Goal: Information Seeking & Learning: Check status

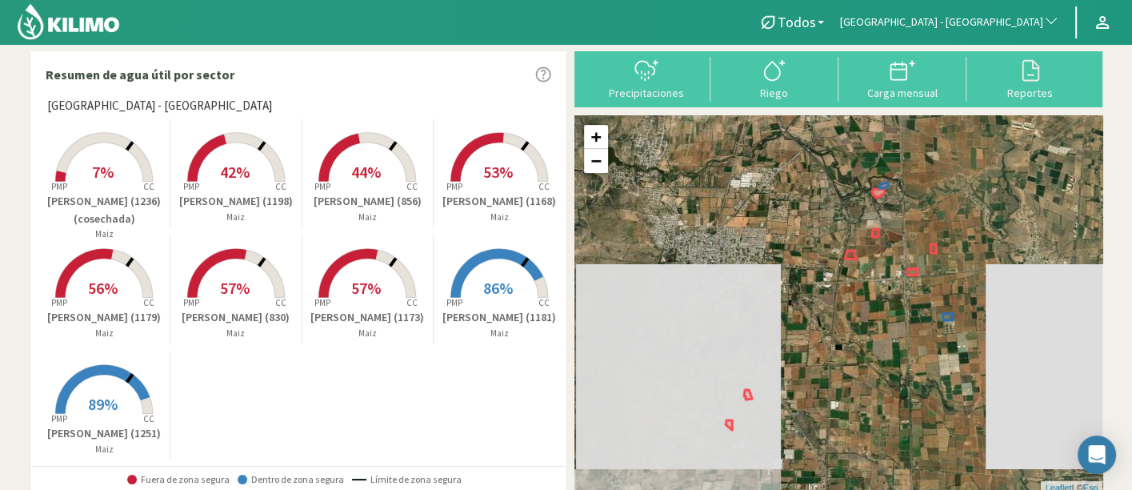
click at [953, 20] on span "[GEOGRAPHIC_DATA] - [GEOGRAPHIC_DATA]" at bounding box center [941, 22] width 203 height 16
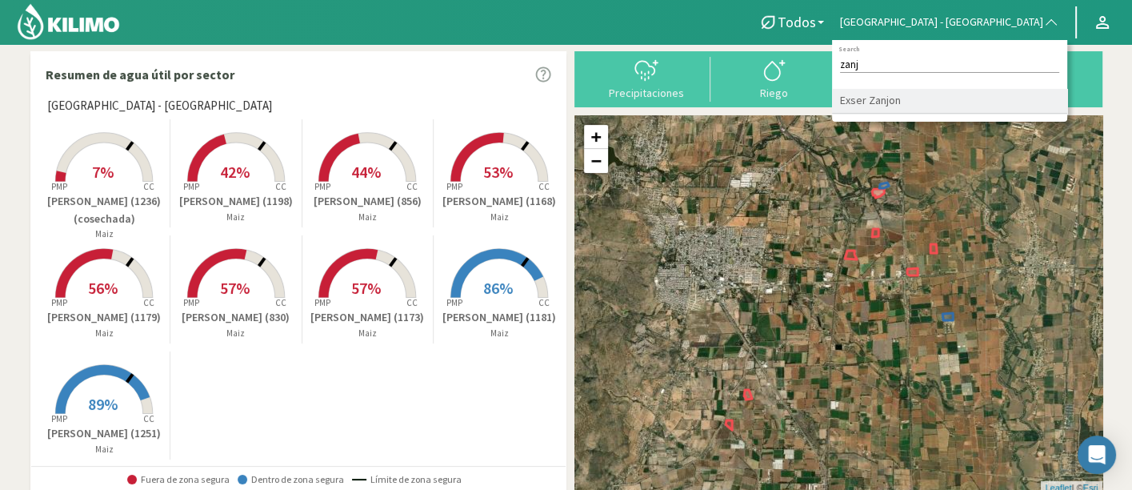
type input "zanj"
click at [949, 98] on li "Exser Zanjon" at bounding box center [949, 101] width 235 height 25
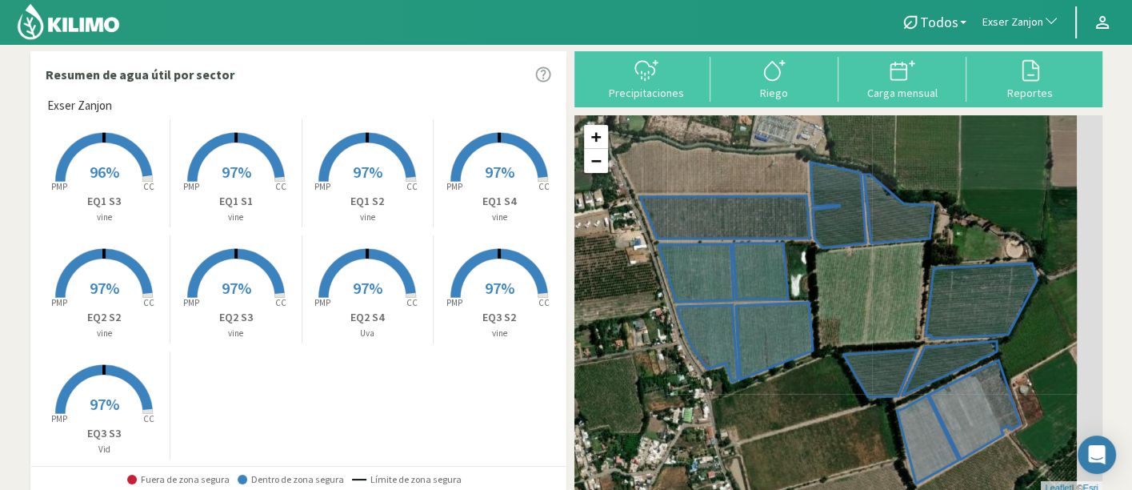
drag, startPoint x: 861, startPoint y: 389, endPoint x: 713, endPoint y: 438, distance: 156.6
click at [713, 438] on div "+ − Leaflet | © Esri" at bounding box center [838, 304] width 528 height 378
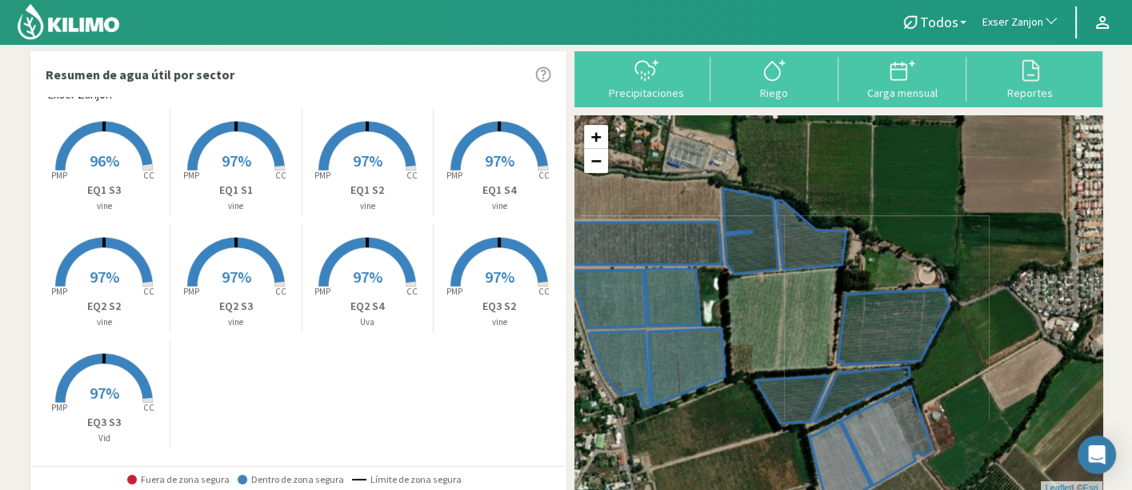
scroll to position [14, 0]
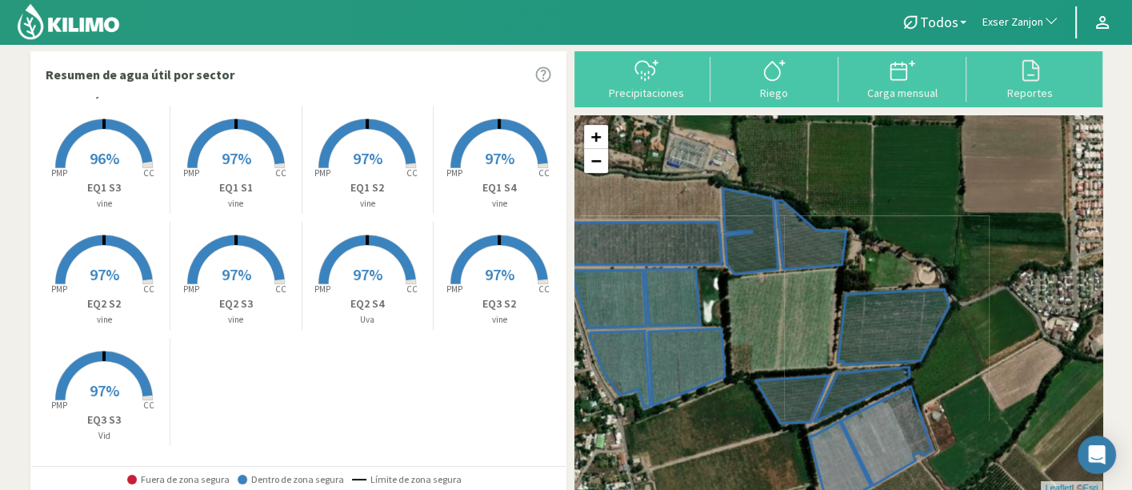
click at [110, 376] on rect at bounding box center [104, 402] width 128 height 128
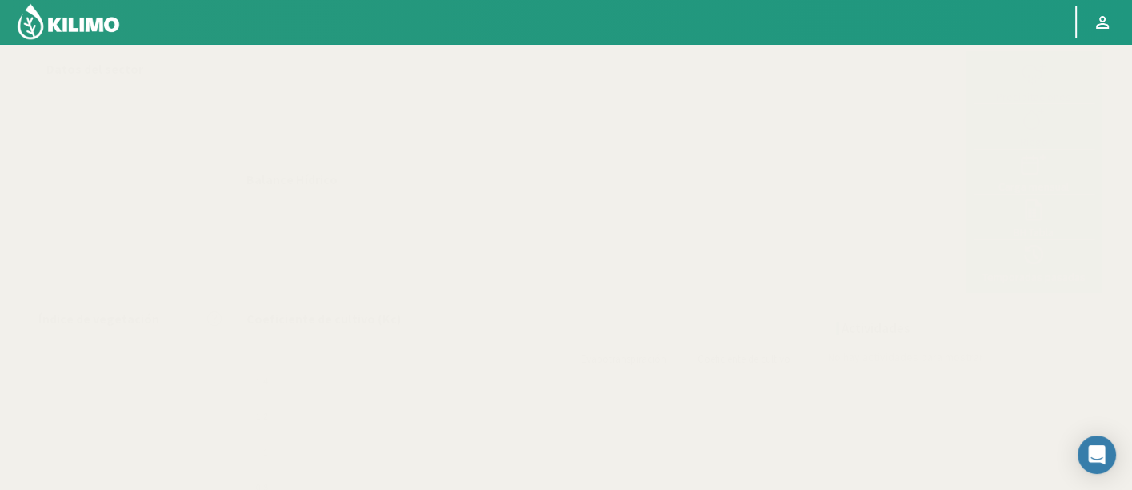
select select "90: Object"
select select "8: Object"
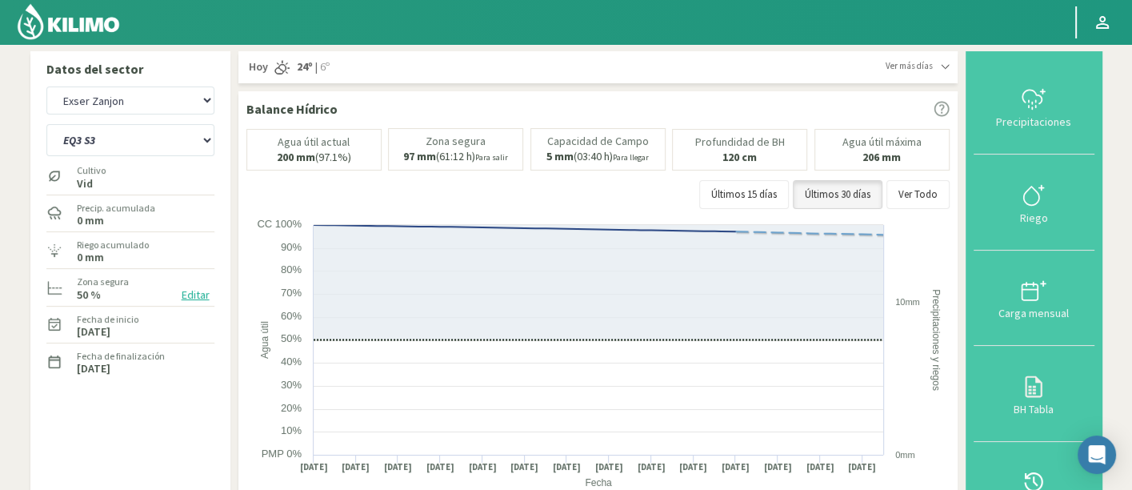
click at [1029, 472] on icon at bounding box center [1034, 482] width 26 height 26
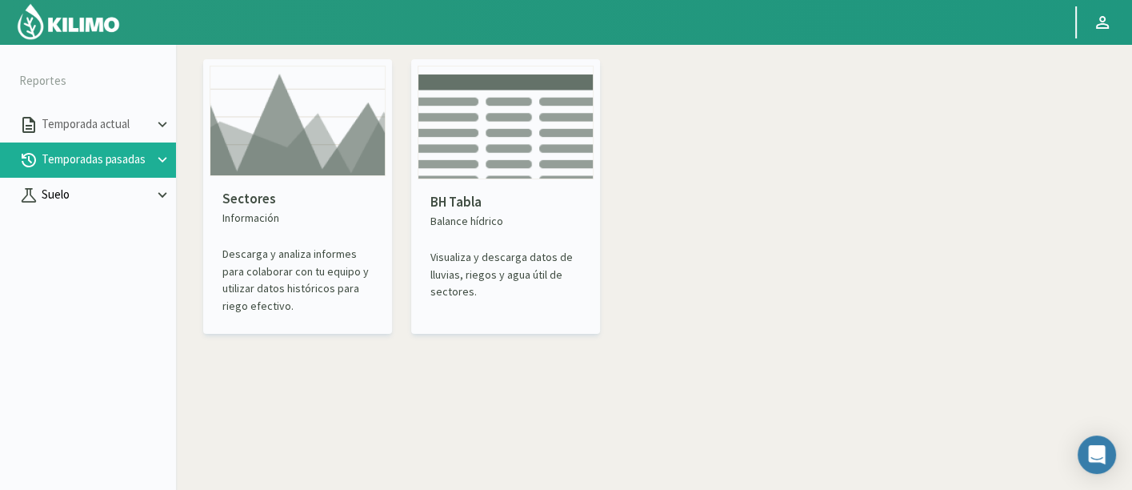
click at [98, 187] on p "Suelo" at bounding box center [95, 195] width 115 height 18
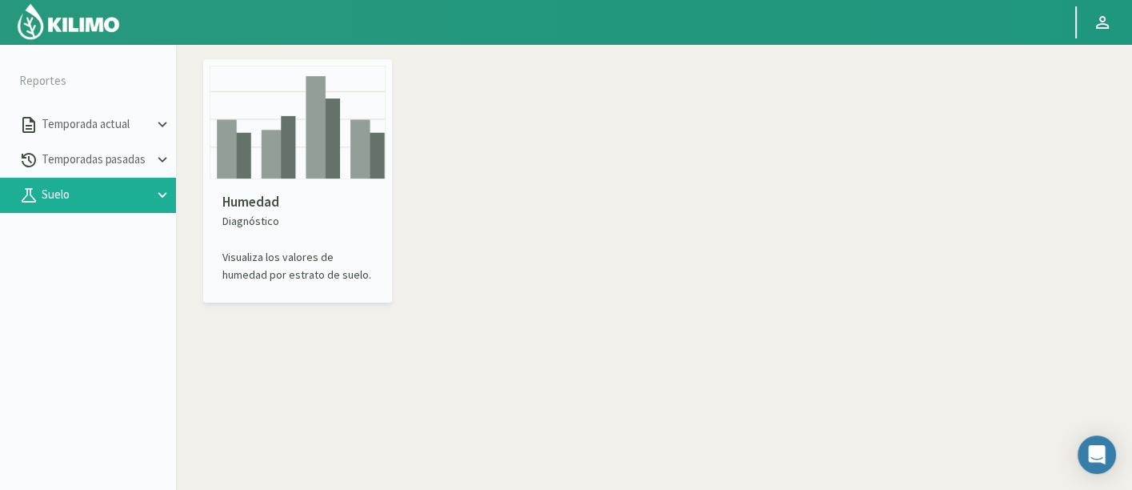
click at [302, 122] on img at bounding box center [298, 123] width 176 height 114
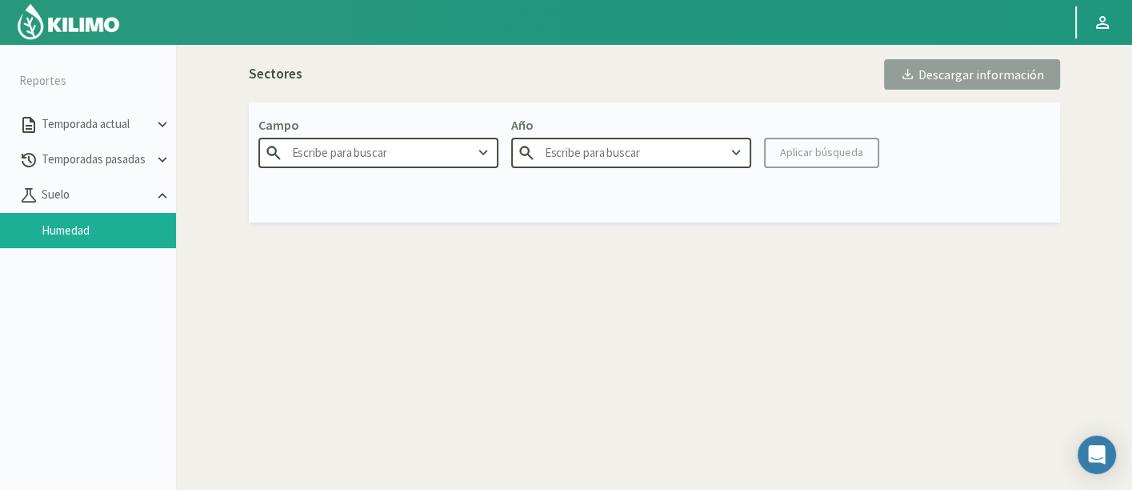
type input "Agr. Huertos de [GEOGRAPHIC_DATA]"
type input "2025"
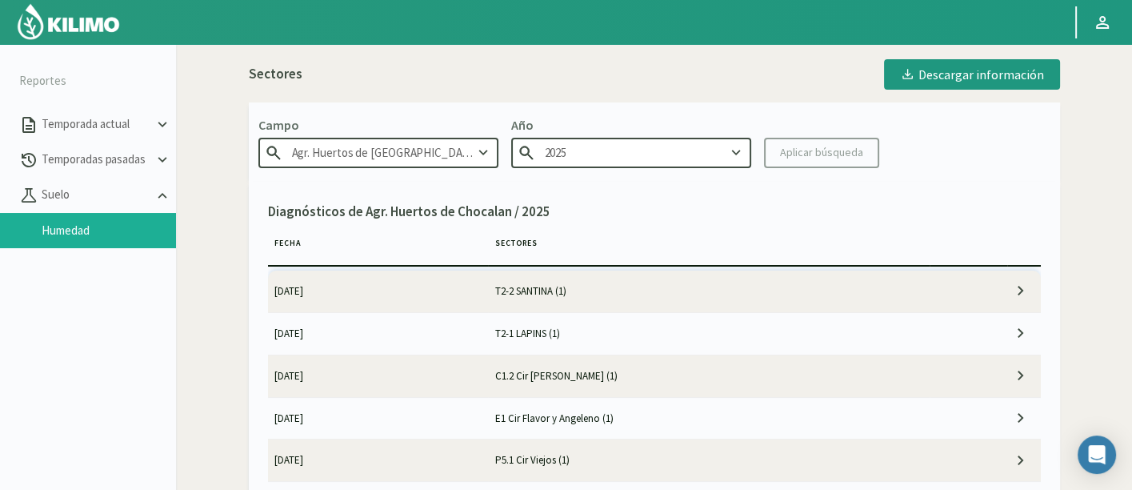
click at [400, 130] on p "Campo" at bounding box center [378, 124] width 240 height 19
click at [425, 150] on input "Agr. Huertos de [GEOGRAPHIC_DATA]" at bounding box center [378, 153] width 240 height 30
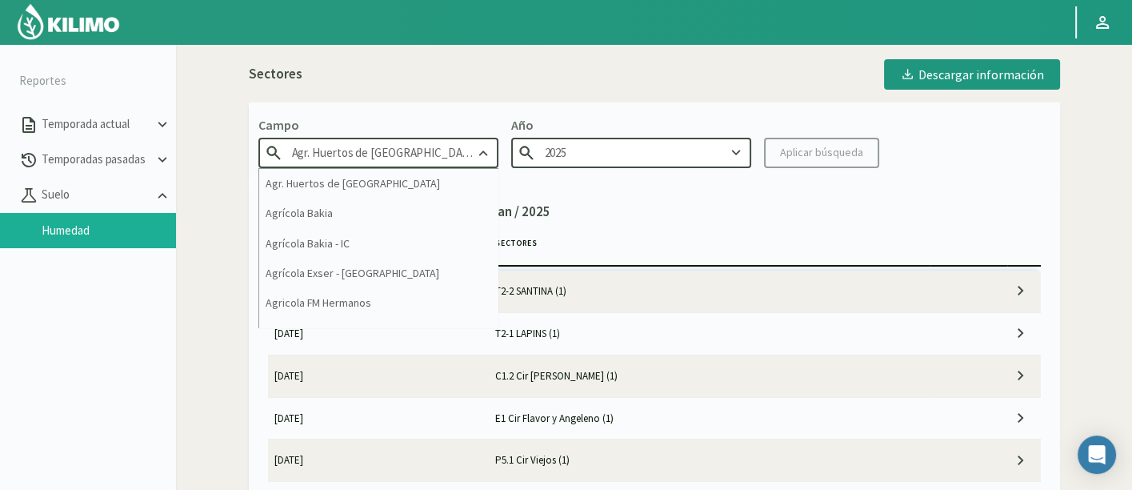
click at [425, 150] on input "Agr. Huertos de [GEOGRAPHIC_DATA]" at bounding box center [378, 153] width 240 height 30
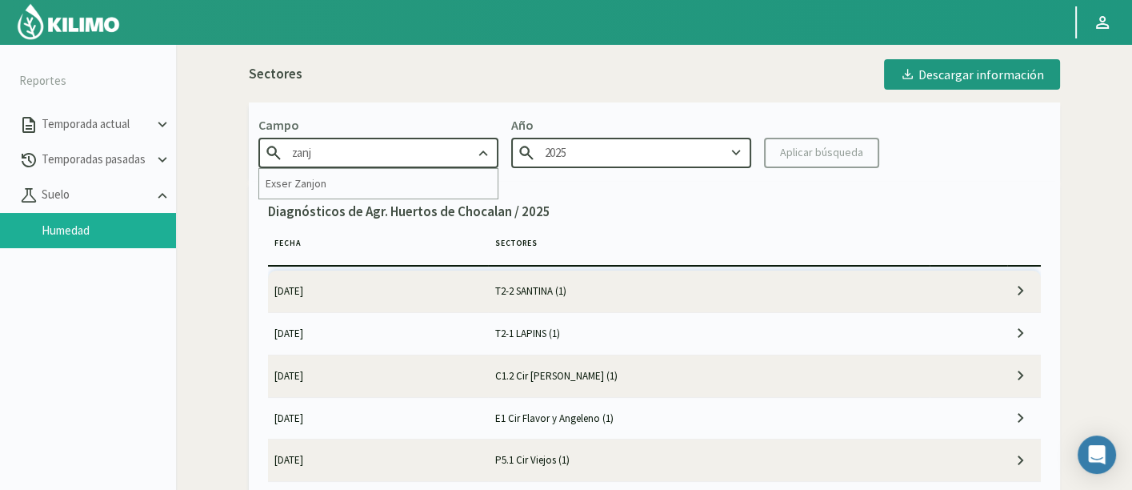
click at [430, 168] on div "Exser Zanjon" at bounding box center [378, 183] width 240 height 31
click at [430, 168] on div "Campo Agr. Huertos de [GEOGRAPHIC_DATA] Año 2025 Aplicar búsqueda" at bounding box center [654, 141] width 811 height 78
click at [427, 148] on input "Agr. Huertos de [GEOGRAPHIC_DATA]" at bounding box center [378, 153] width 240 height 30
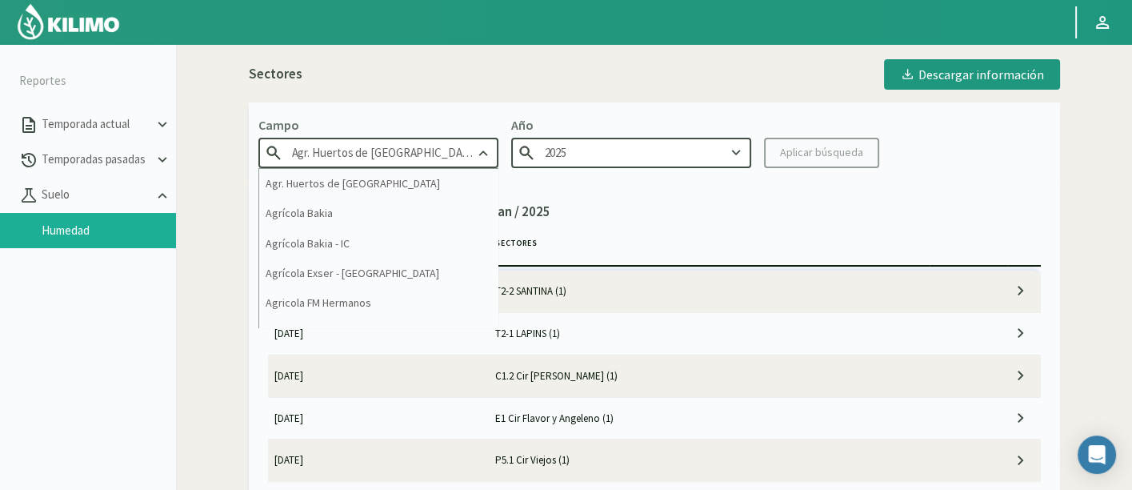
click at [427, 148] on input "Agr. Huertos de [GEOGRAPHIC_DATA]" at bounding box center [378, 153] width 240 height 30
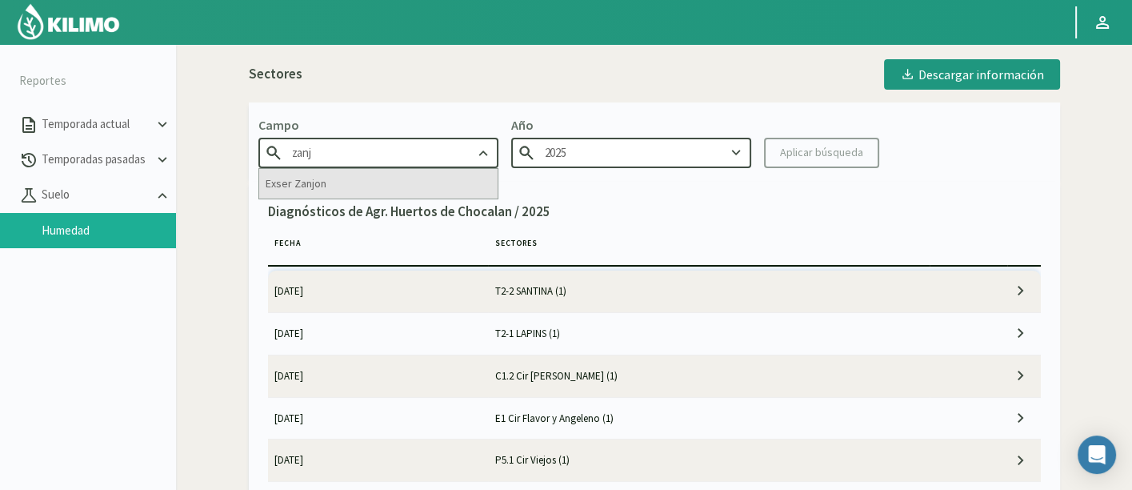
click at [427, 177] on div "Exser Zanjon" at bounding box center [378, 184] width 238 height 30
type input "Exser Zanjon"
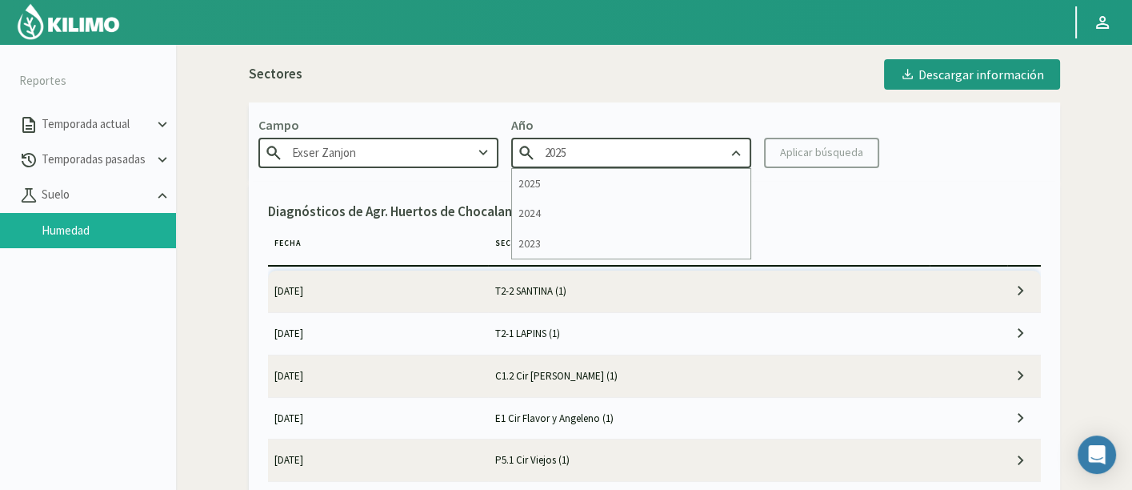
click at [555, 159] on input "2025" at bounding box center [631, 153] width 240 height 30
click at [717, 168] on div "2025 2024" at bounding box center [631, 199] width 240 height 62
click at [717, 178] on div "Campo Exser Zanjon Año 2025 2025 2024 Aplicar búsqueda" at bounding box center [654, 141] width 811 height 78
click at [799, 156] on div "Aplicar búsqueda" at bounding box center [821, 152] width 83 height 17
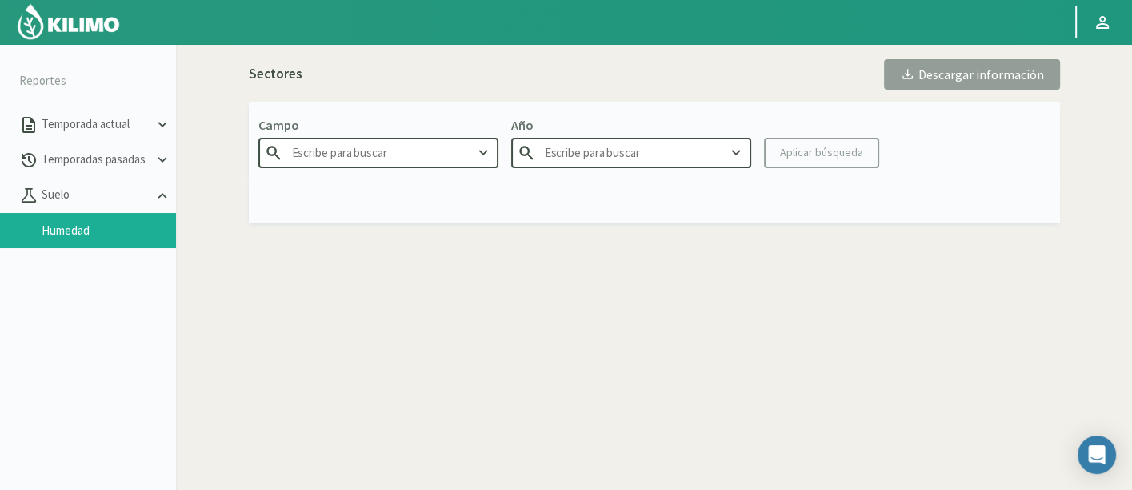
type input "Exser Zanjon"
type input "2025"
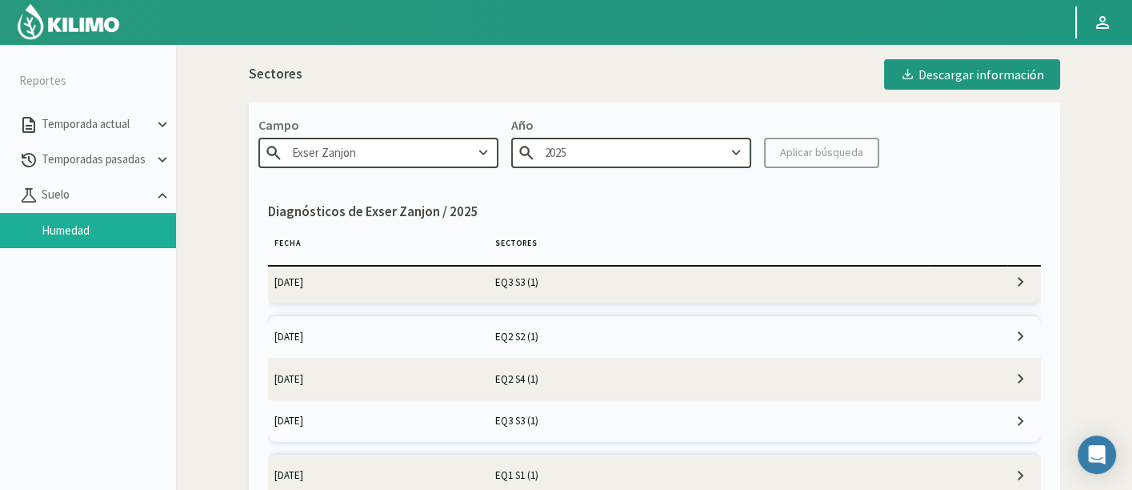
scroll to position [355, 0]
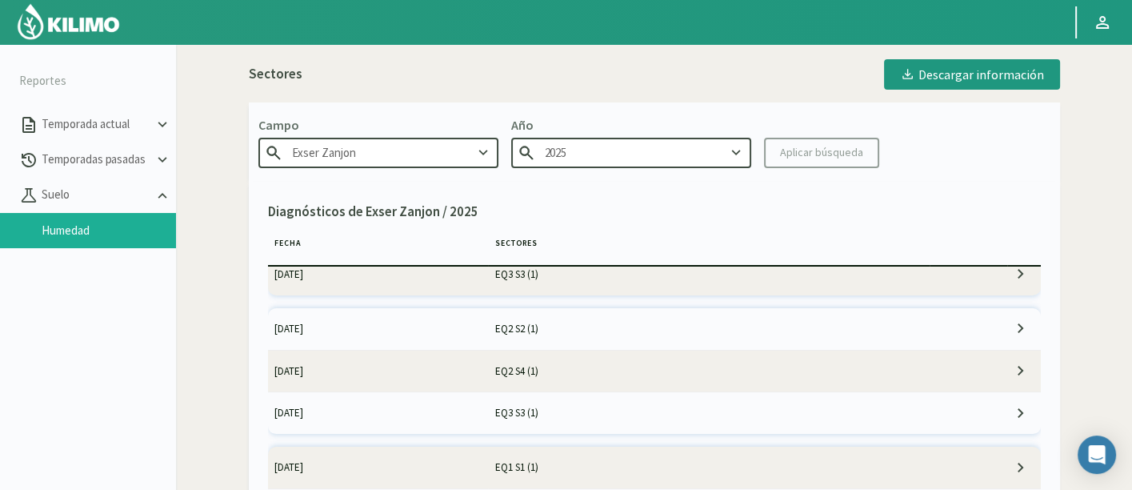
click at [497, 286] on td "EQ3 S3 (1)" at bounding box center [709, 274] width 442 height 42
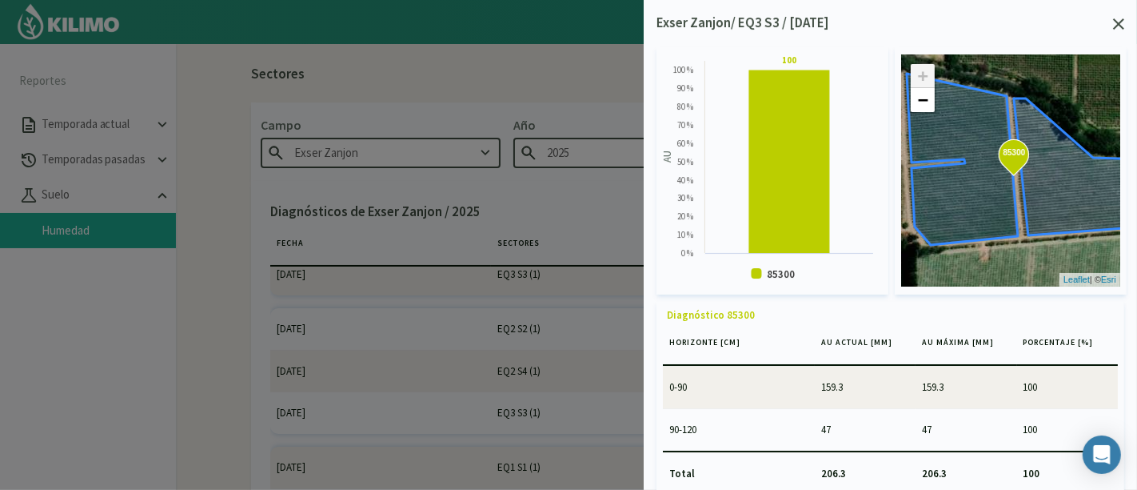
click at [1115, 22] on icon at bounding box center [1118, 23] width 11 height 11
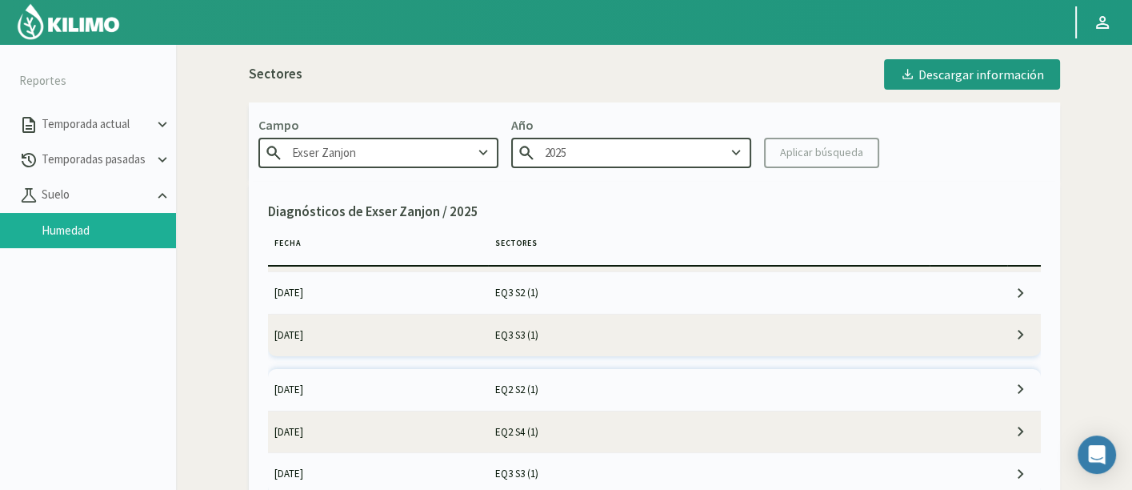
scroll to position [266, 0]
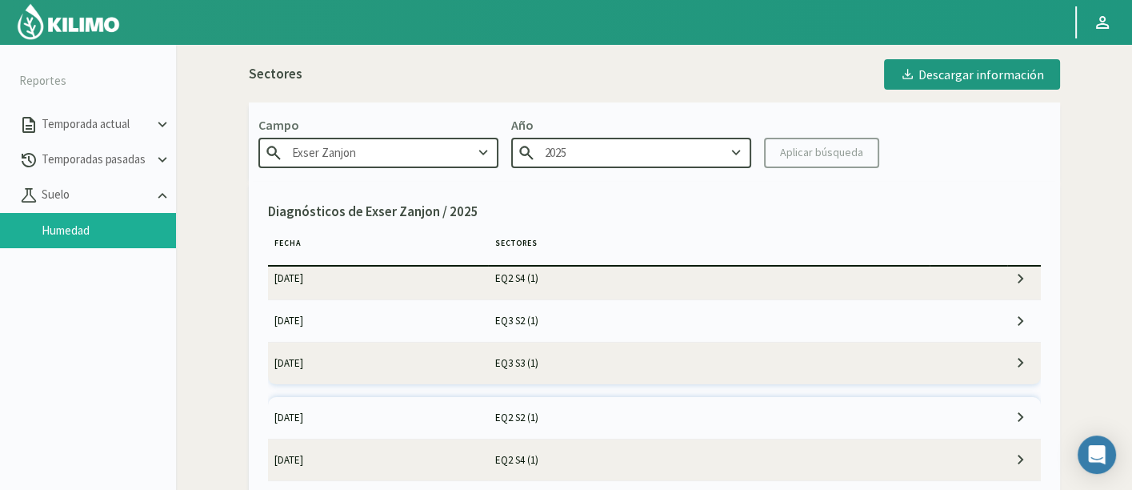
click at [580, 322] on td "EQ3 S2 (1)" at bounding box center [709, 321] width 442 height 42
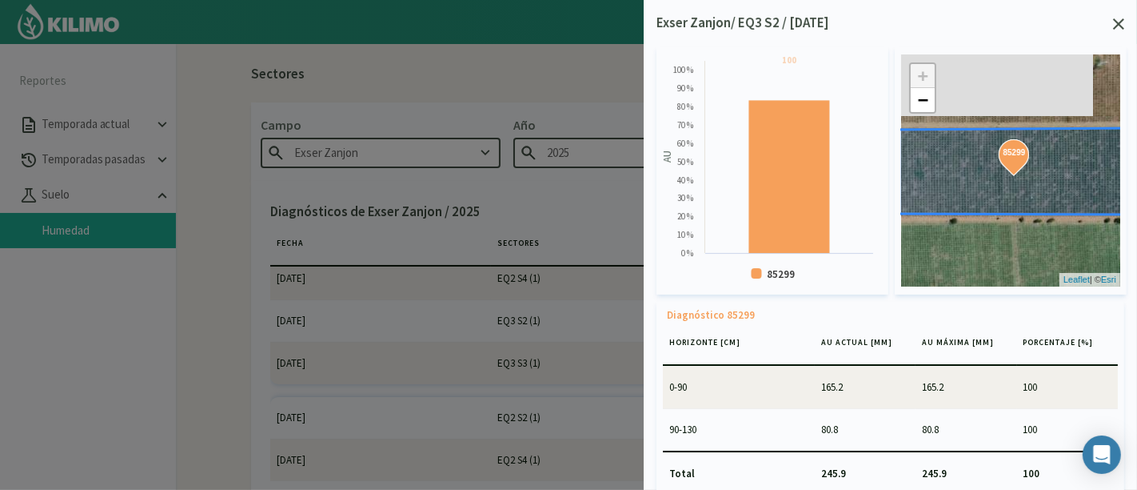
click at [1115, 21] on icon at bounding box center [1118, 23] width 11 height 11
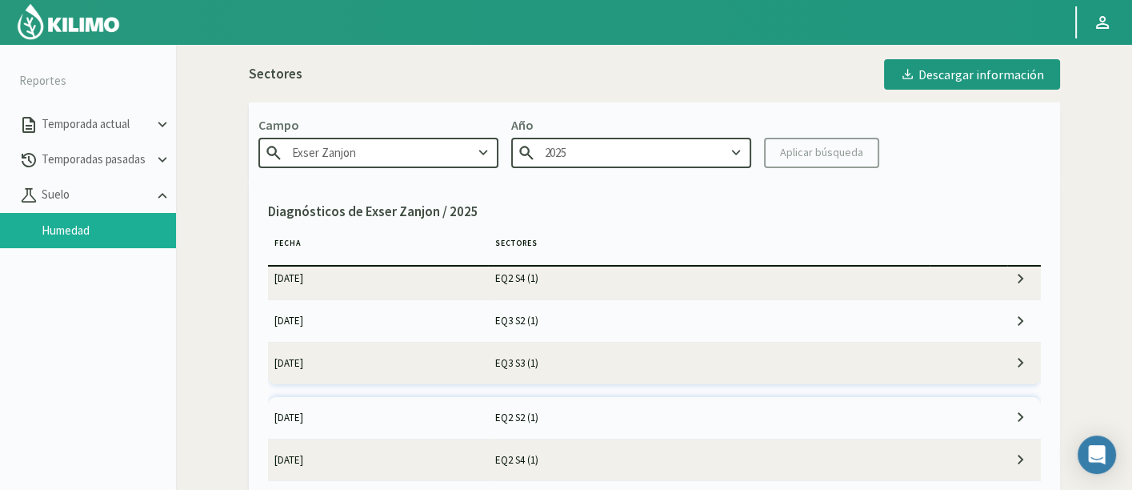
scroll to position [178, 0]
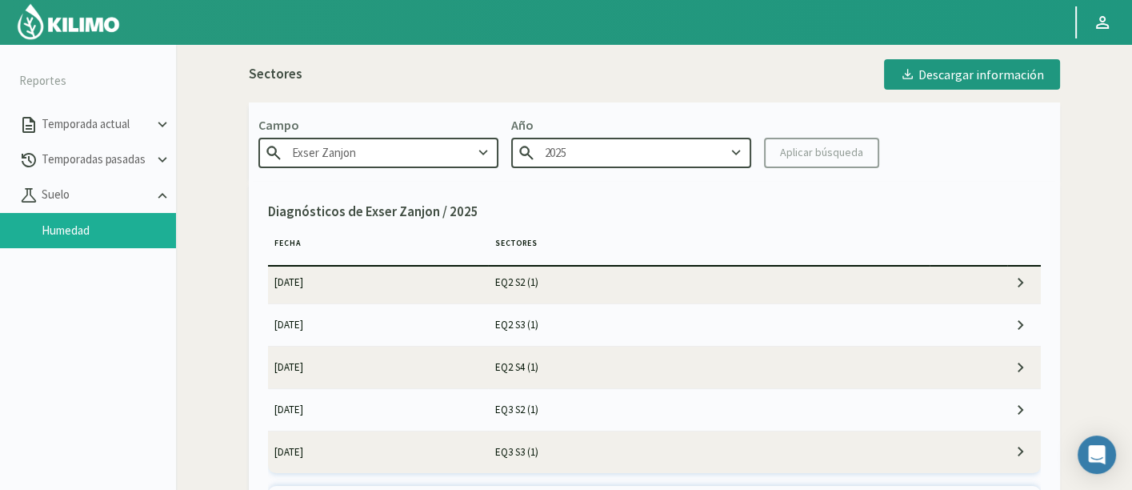
click at [573, 358] on td "EQ2 S4 (1)" at bounding box center [709, 367] width 442 height 42
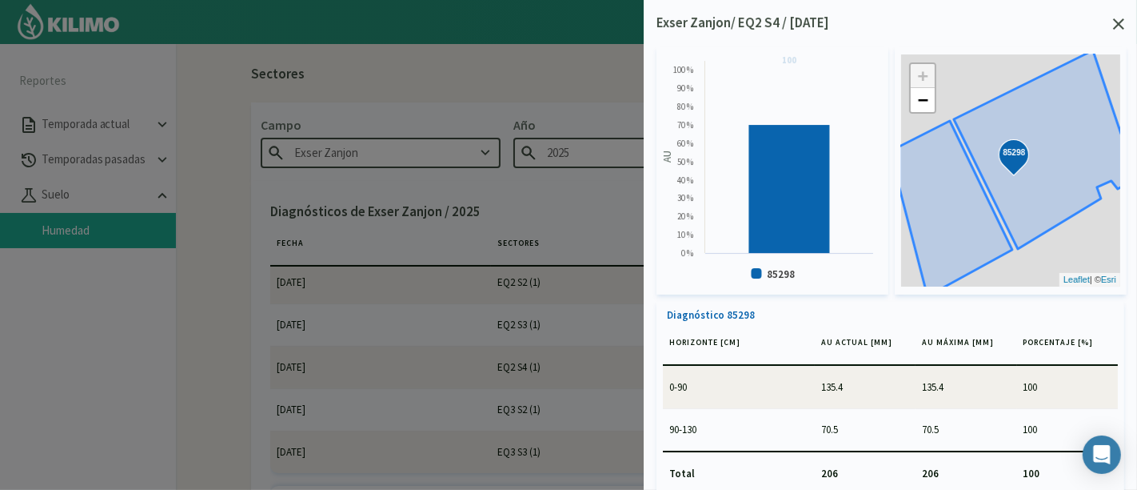
click at [1115, 26] on icon at bounding box center [1118, 23] width 11 height 11
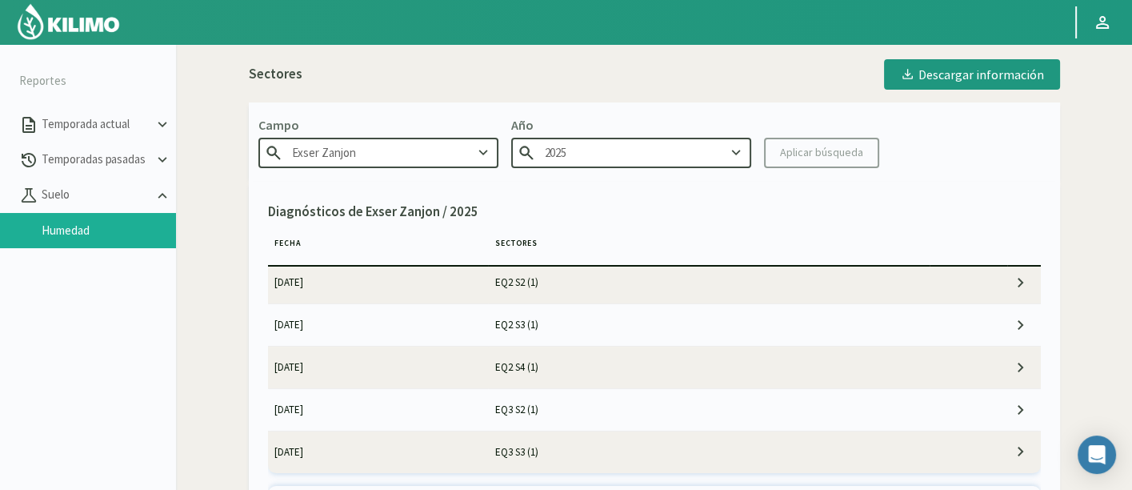
click at [572, 325] on td "EQ2 S3 (1)" at bounding box center [709, 325] width 442 height 42
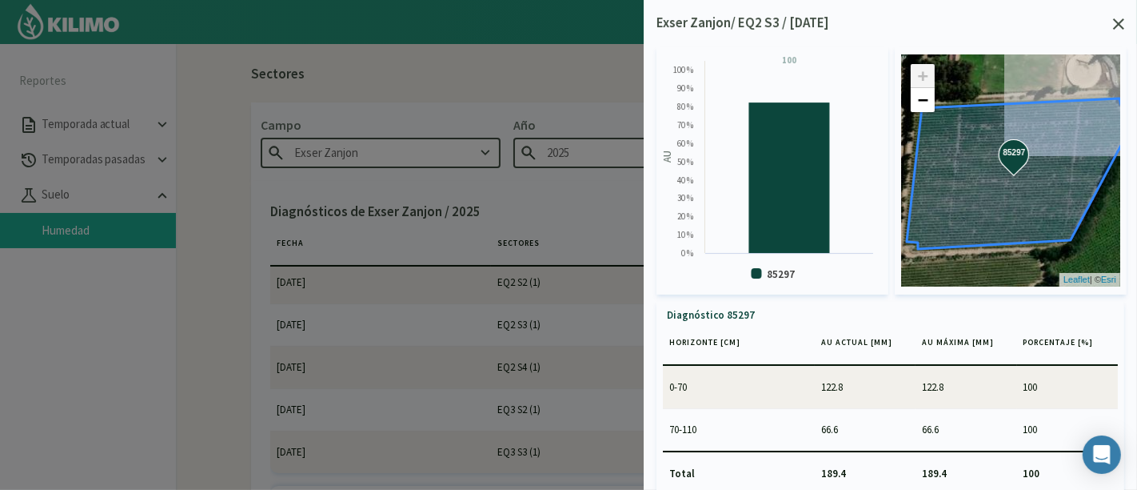
click at [1123, 19] on icon at bounding box center [1118, 23] width 11 height 11
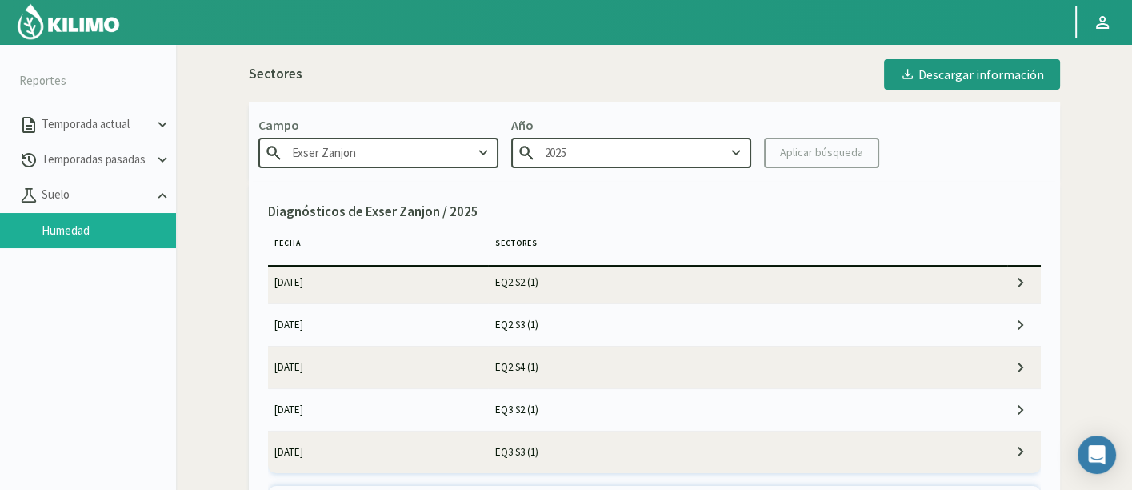
click at [582, 278] on td "EQ2 S2 (1)" at bounding box center [709, 283] width 442 height 42
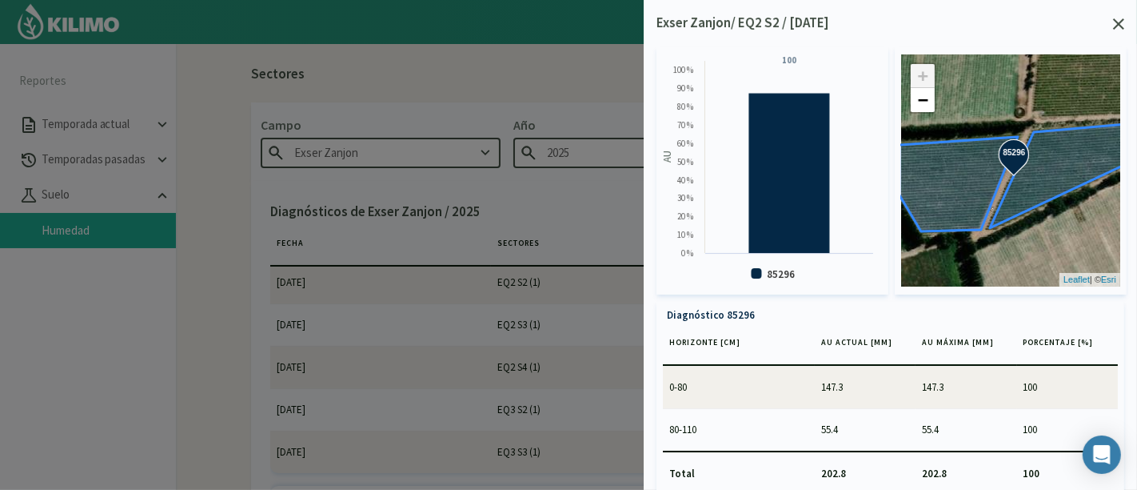
click at [1121, 23] on icon at bounding box center [1118, 23] width 11 height 11
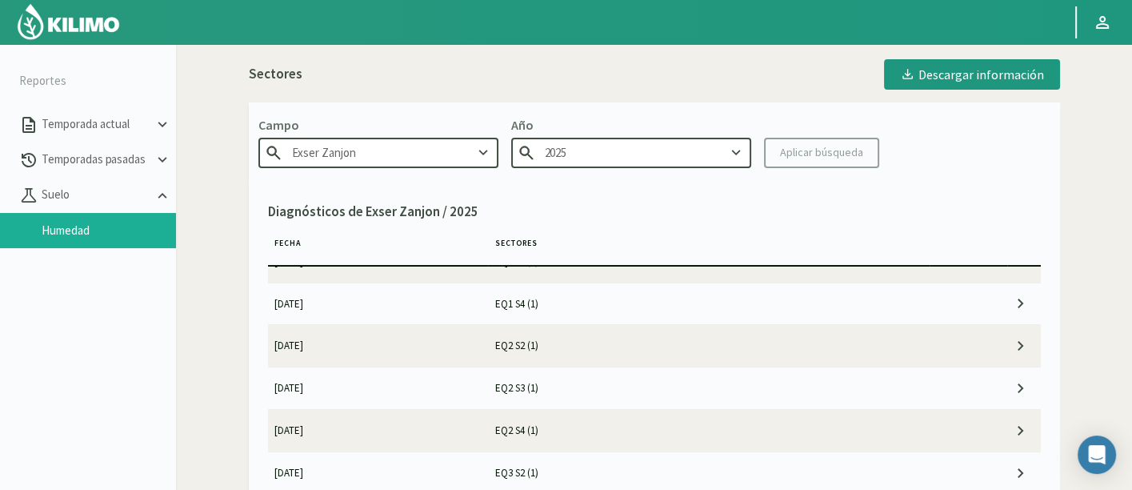
scroll to position [89, 0]
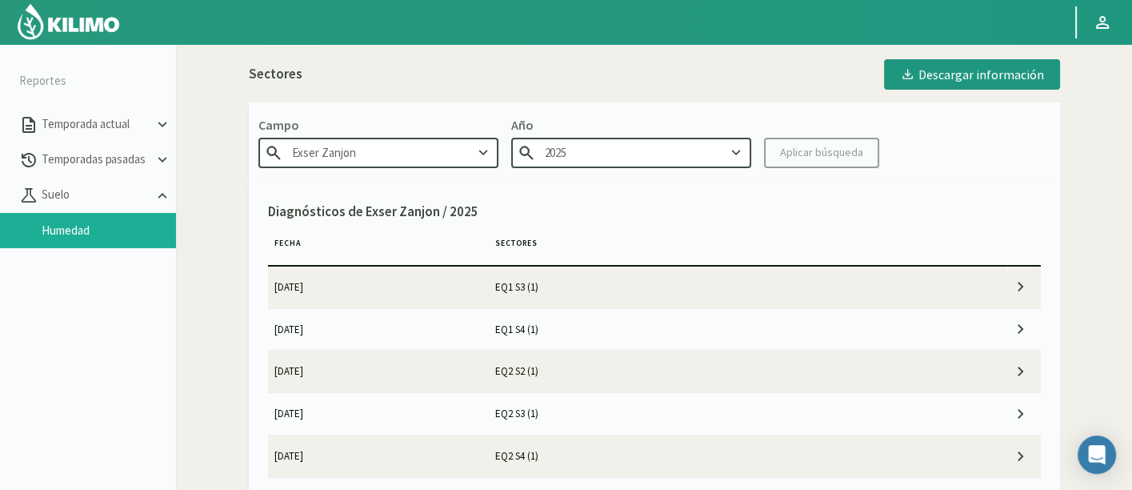
click at [523, 329] on td "EQ1 S4 (1)" at bounding box center [709, 329] width 442 height 42
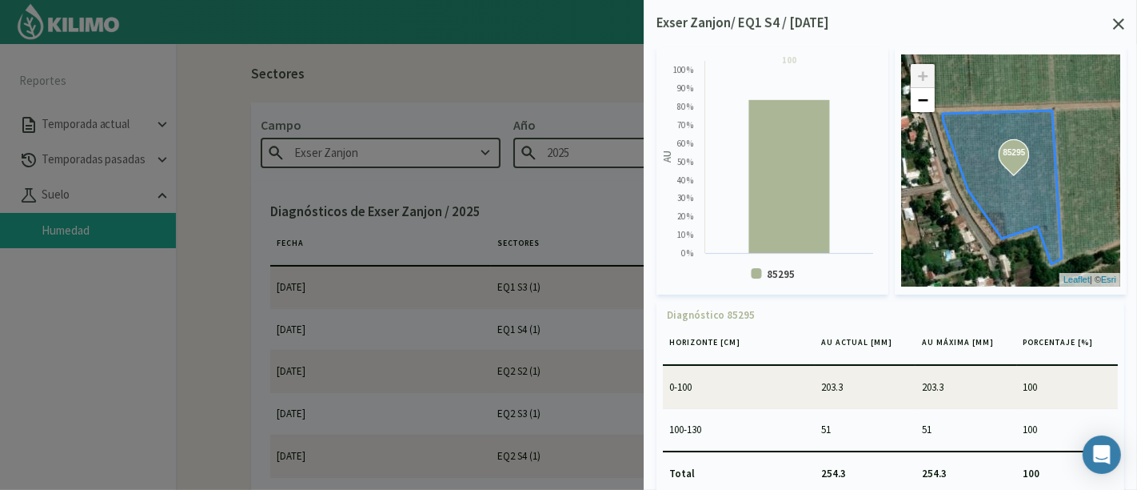
click at [586, 290] on div at bounding box center [568, 245] width 1137 height 490
click at [1126, 23] on div "Exser Zanjon/ EQ1 S4 / [DATE] Created with Highcharts 9.2.2 AU 100 ​ 100 85295 …" at bounding box center [891, 245] width 494 height 490
click at [1117, 22] on icon at bounding box center [1118, 23] width 11 height 11
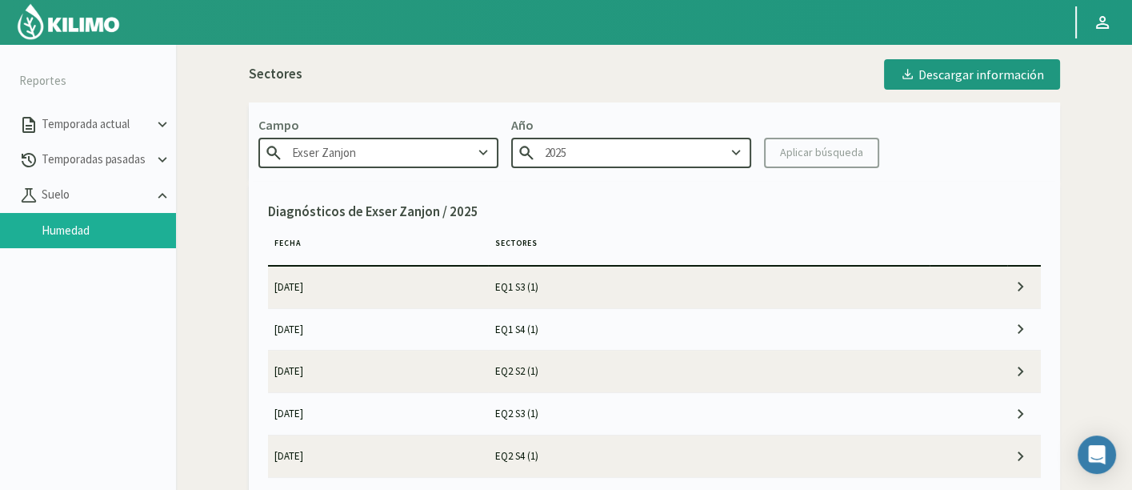
click at [584, 270] on td "EQ1 S3 (1)" at bounding box center [709, 287] width 442 height 42
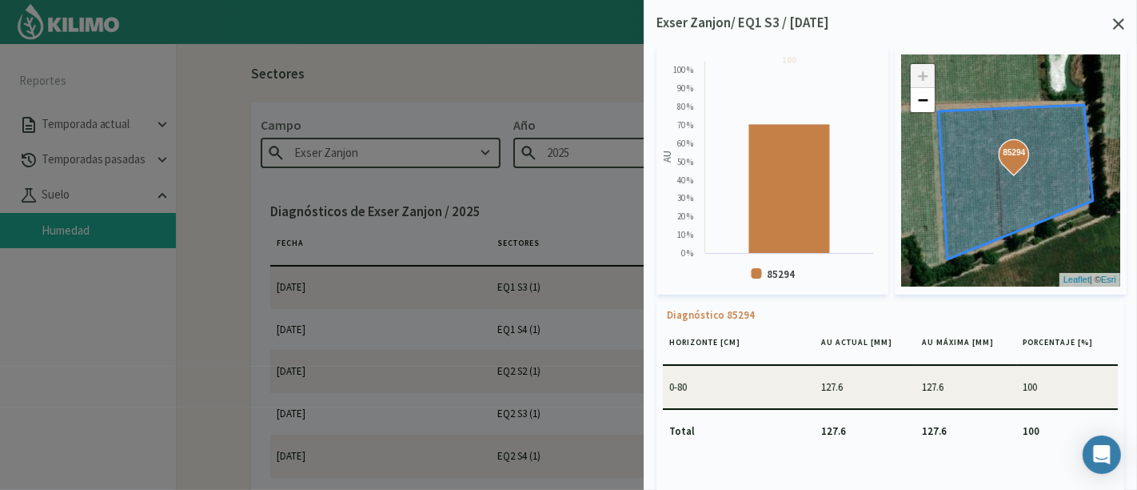
click at [1120, 21] on icon at bounding box center [1118, 23] width 11 height 11
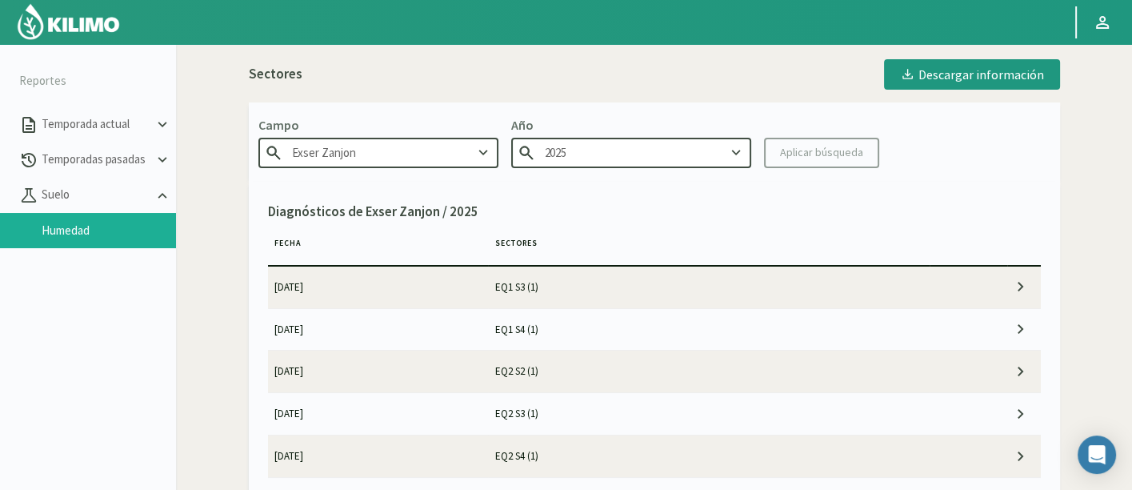
scroll to position [0, 0]
click at [586, 313] on td "EQ1 S2 (1)" at bounding box center [709, 333] width 442 height 42
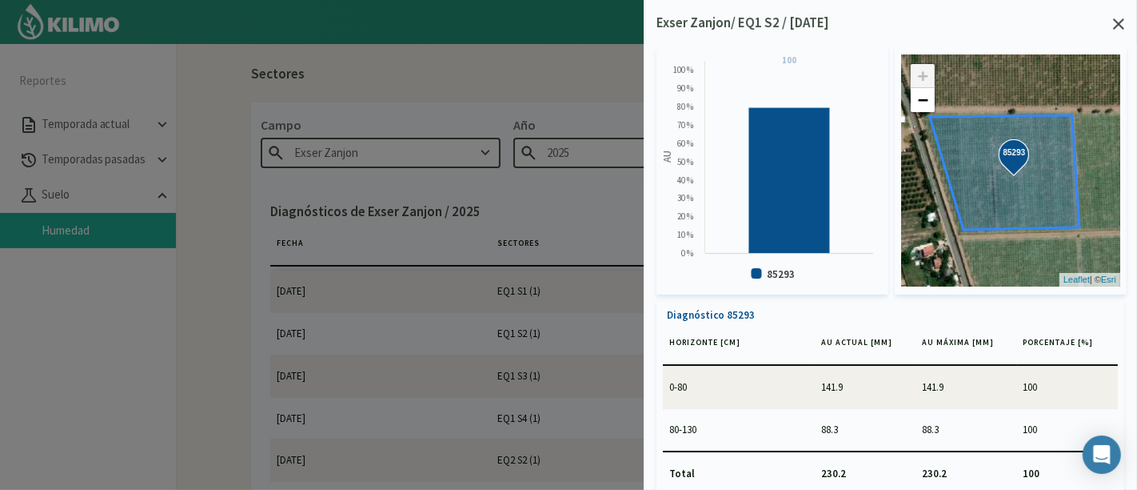
click at [1105, 10] on div "Exser Zanjon/ EQ1 S2 / [DATE] Created with Highcharts 9.2.2 AU 100 ​ 100 85293 …" at bounding box center [891, 245] width 494 height 490
click at [1120, 16] on div "Exser Zanjon/ EQ1 S2 / [DATE]" at bounding box center [891, 23] width 468 height 21
click at [1119, 22] on icon at bounding box center [1118, 23] width 11 height 11
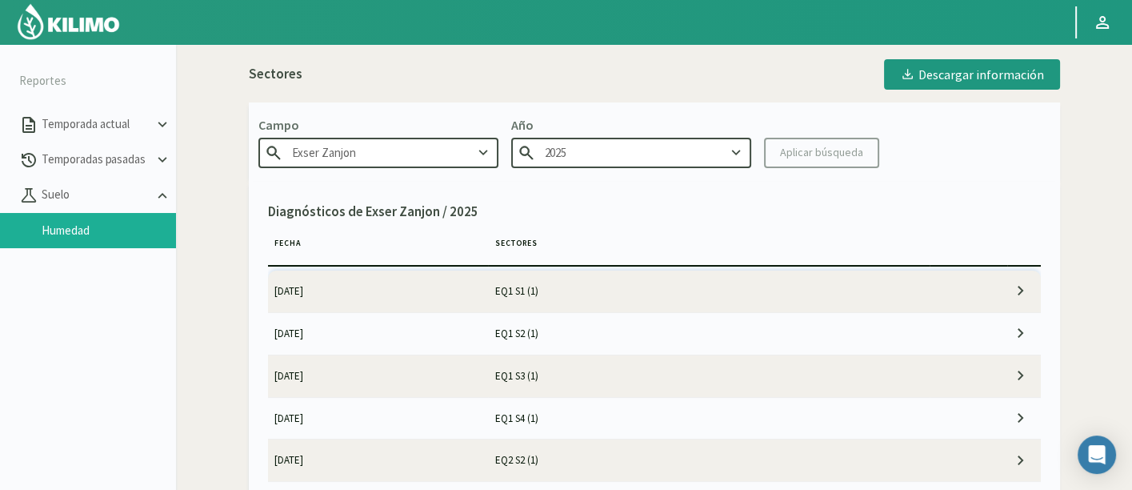
click at [621, 328] on td "EQ1 S2 (1)" at bounding box center [709, 333] width 442 height 42
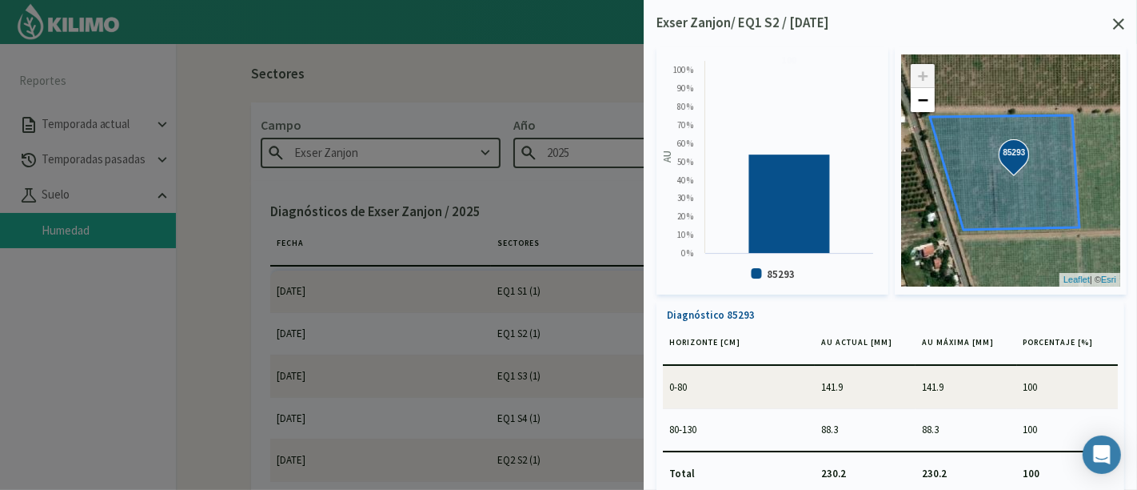
click at [1120, 22] on icon at bounding box center [1118, 23] width 11 height 11
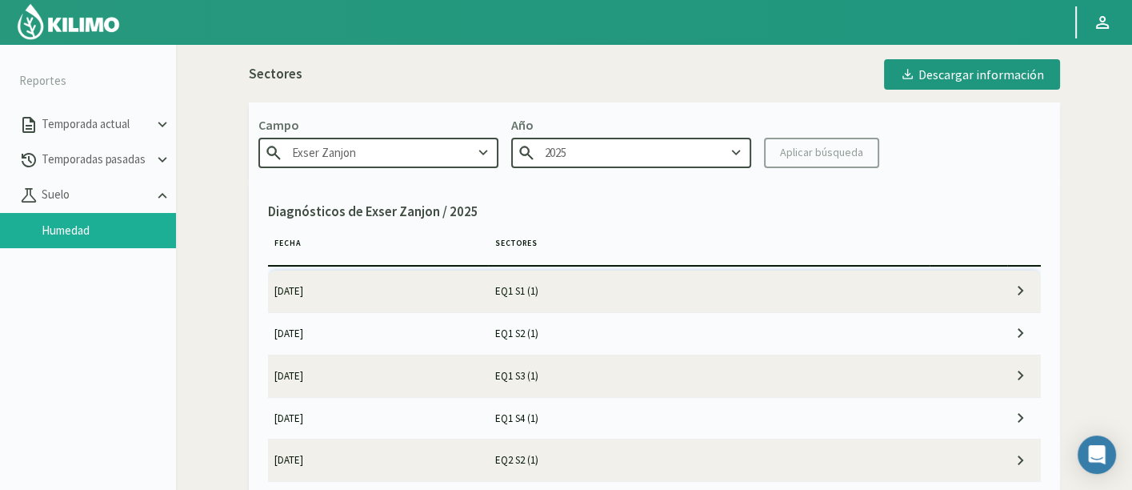
click at [689, 284] on td "EQ1 S1 (1)" at bounding box center [709, 291] width 442 height 42
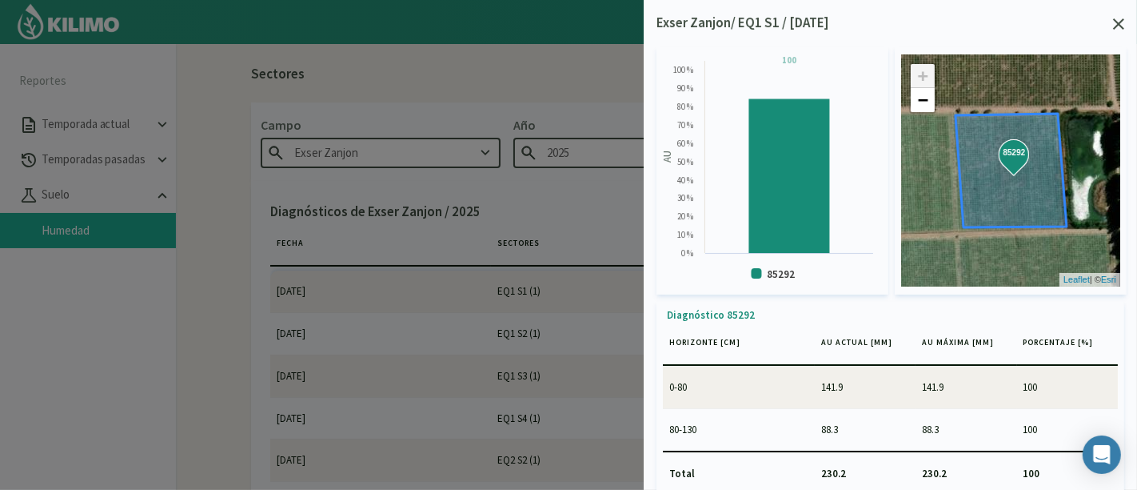
click at [1118, 26] on icon at bounding box center [1118, 23] width 11 height 11
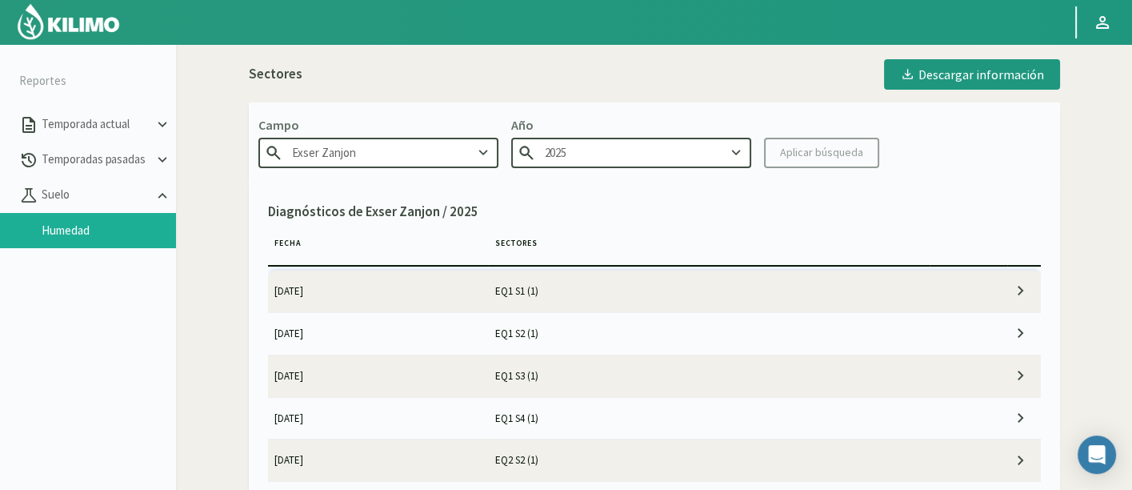
drag, startPoint x: 77, startPoint y: 33, endPoint x: 147, endPoint y: 10, distance: 74.1
click at [77, 33] on img at bounding box center [68, 21] width 105 height 38
